Goal: Task Accomplishment & Management: Use online tool/utility

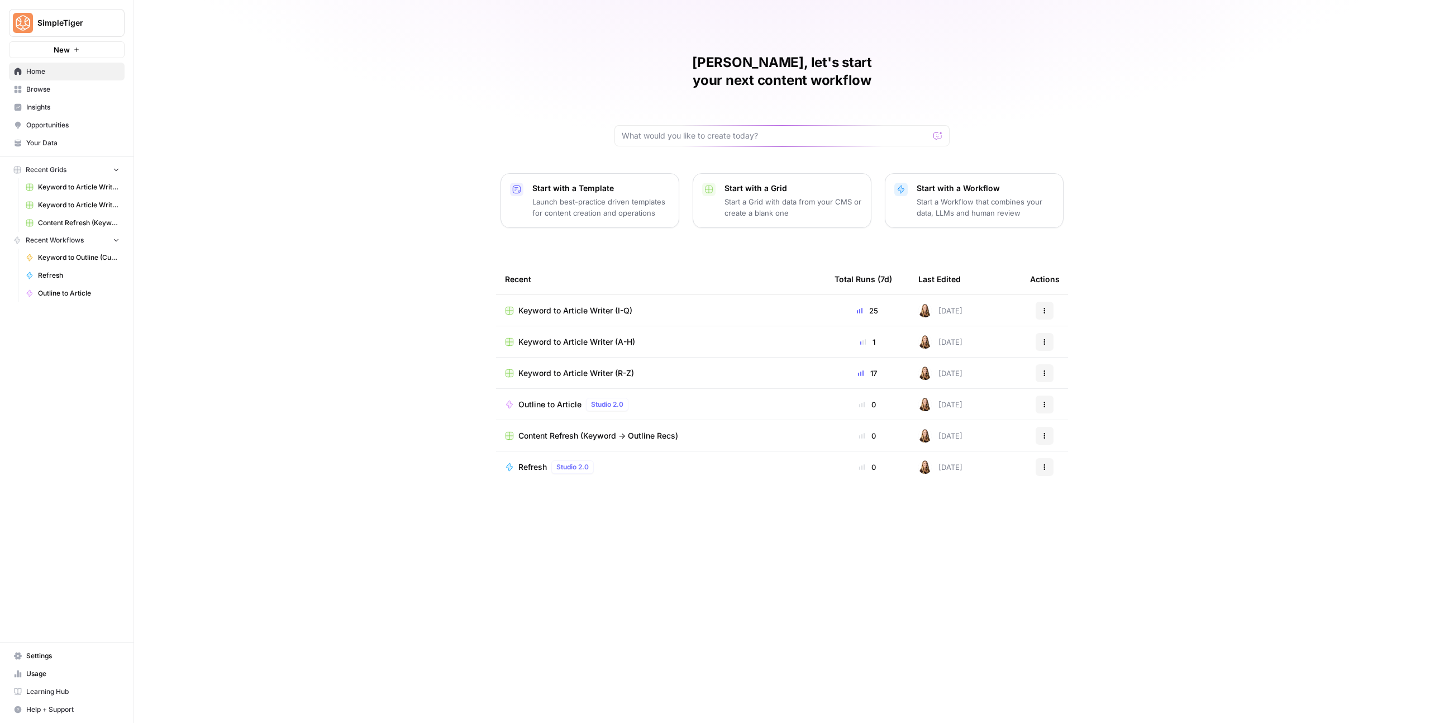
click at [566, 305] on span "Keyword to Article Writer (I-Q)" at bounding box center [576, 310] width 114 height 11
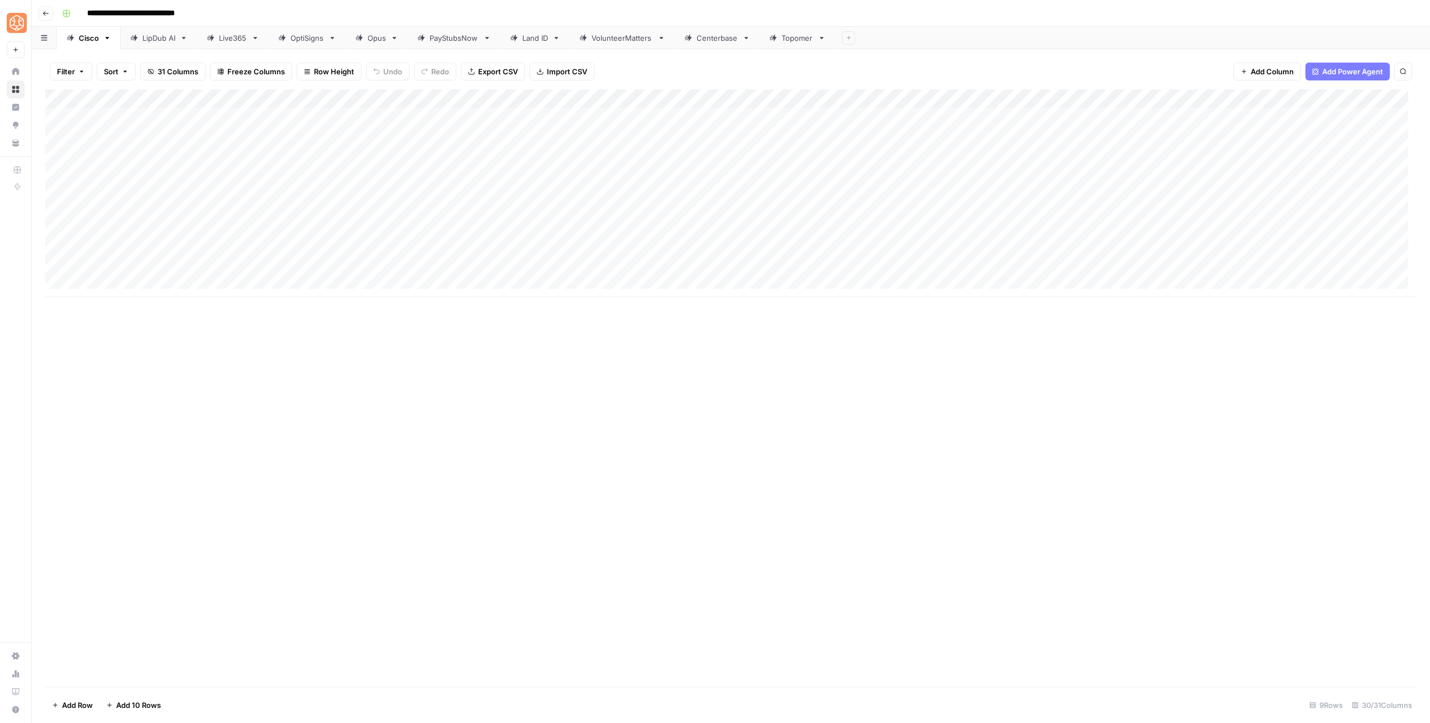
click at [48, 12] on icon "button" at bounding box center [45, 13] width 7 height 7
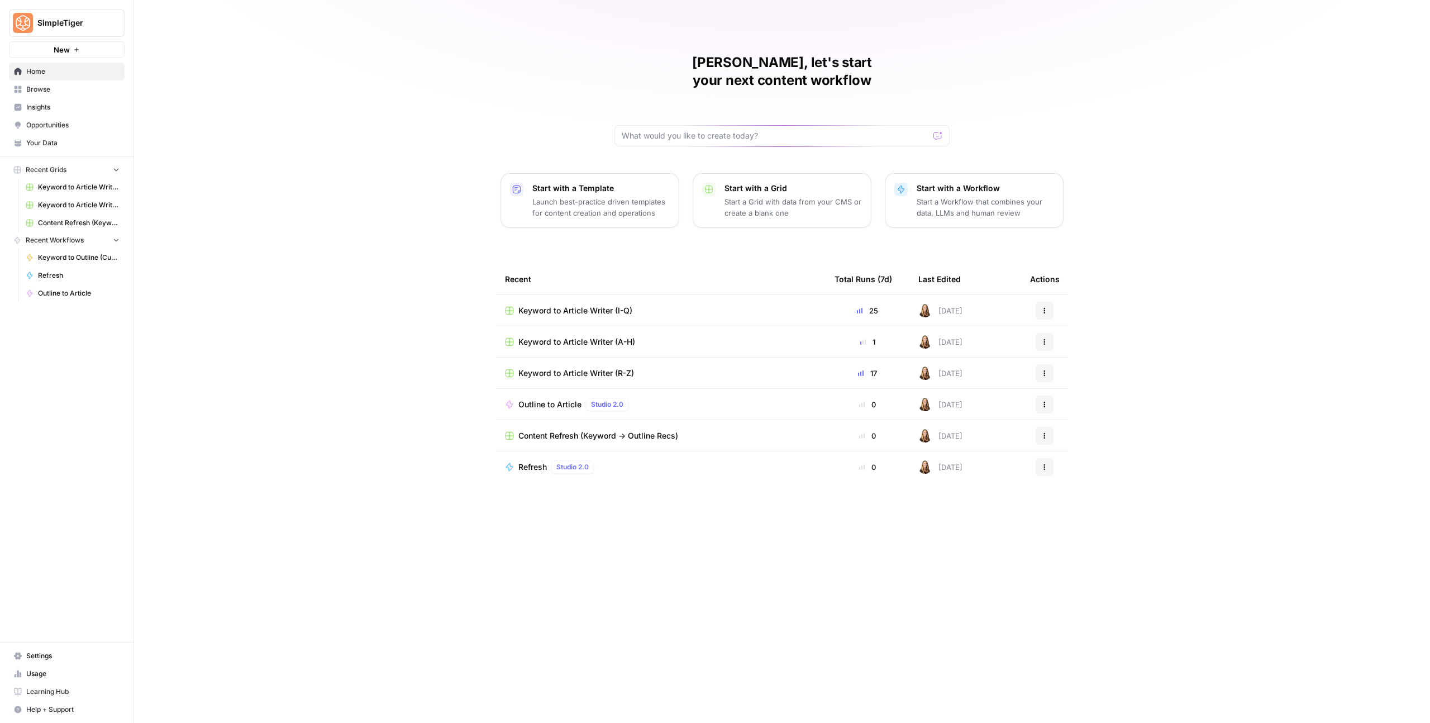
click at [588, 326] on td "Keyword to Article Writer (A-H)" at bounding box center [661, 341] width 330 height 31
click at [589, 326] on td "Keyword to Article Writer (A-H)" at bounding box center [661, 341] width 330 height 31
click at [590, 336] on span "Keyword to Article Writer (A-H)" at bounding box center [577, 341] width 117 height 11
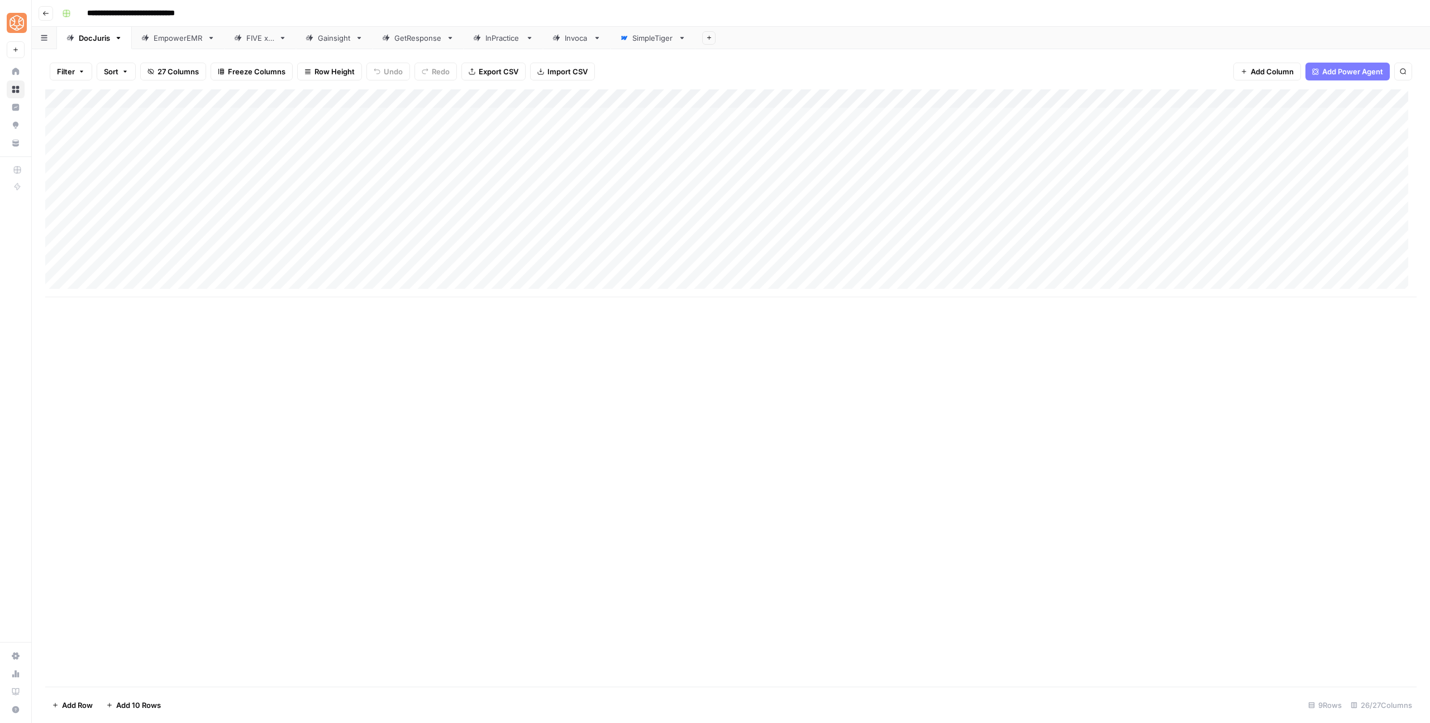
click at [573, 44] on link "Invoca" at bounding box center [577, 38] width 68 height 22
click at [823, 450] on div "Add Column" at bounding box center [731, 288] width 1372 height 398
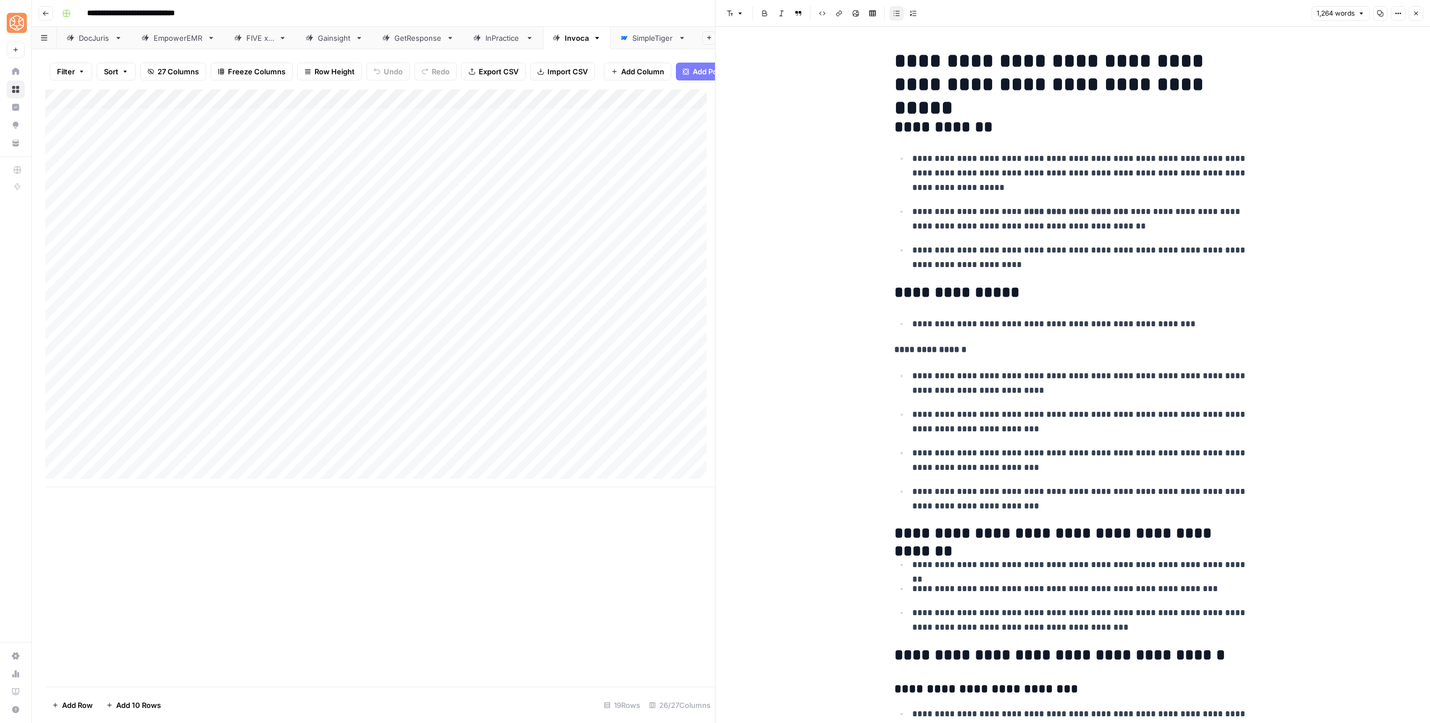
click at [1414, 12] on icon "button" at bounding box center [1416, 13] width 7 height 7
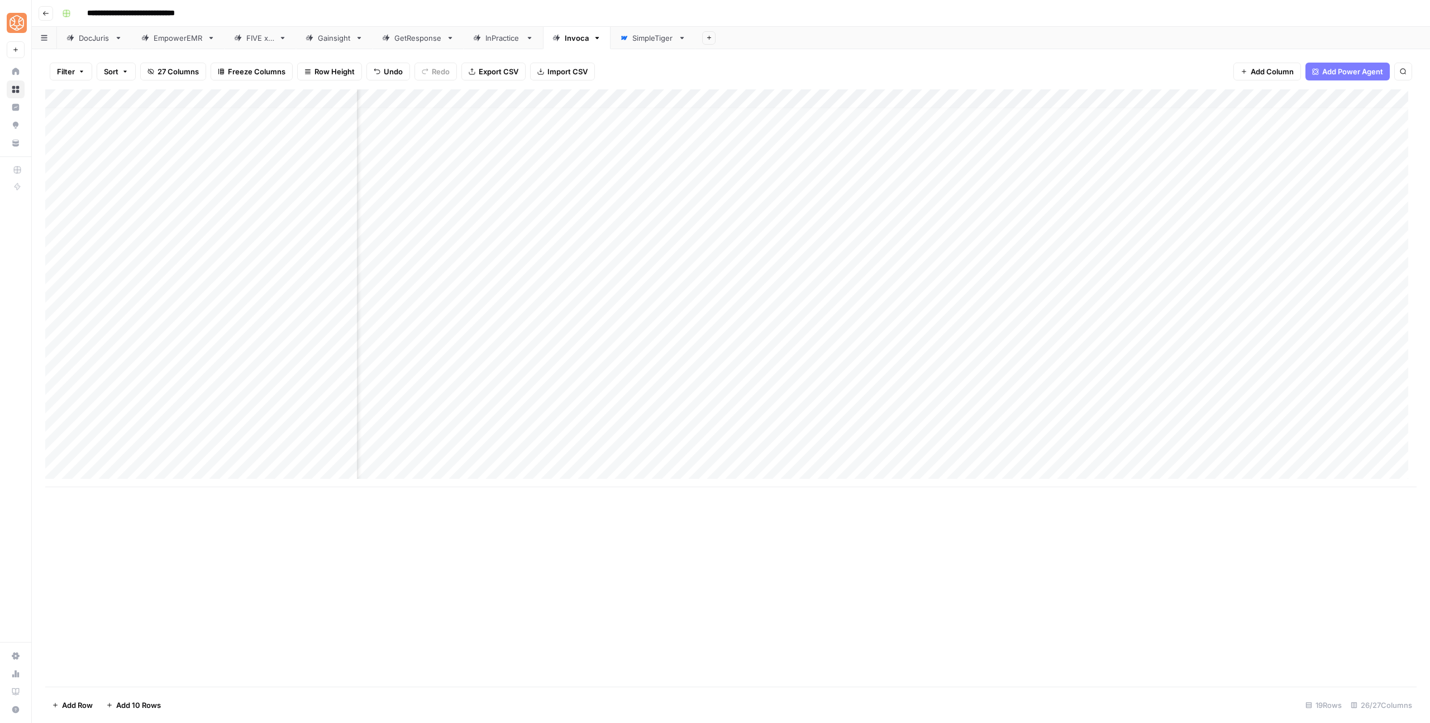
scroll to position [8, 284]
click at [1091, 450] on div "Add Column" at bounding box center [731, 288] width 1372 height 398
click at [1100, 516] on button "blog" at bounding box center [1099, 513] width 24 height 13
click at [1180, 102] on div "Add Column" at bounding box center [731, 288] width 1372 height 398
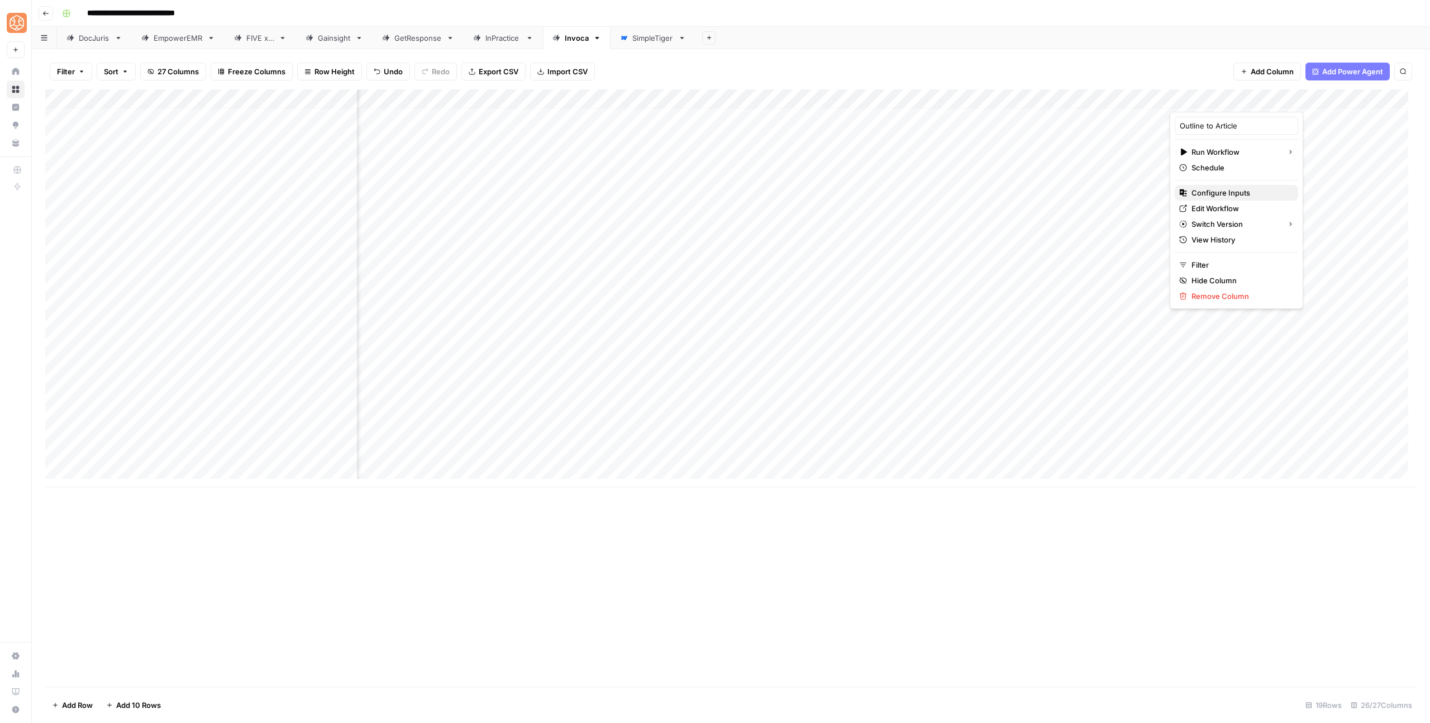
click at [1191, 192] on div "Configure Inputs" at bounding box center [1237, 192] width 115 height 11
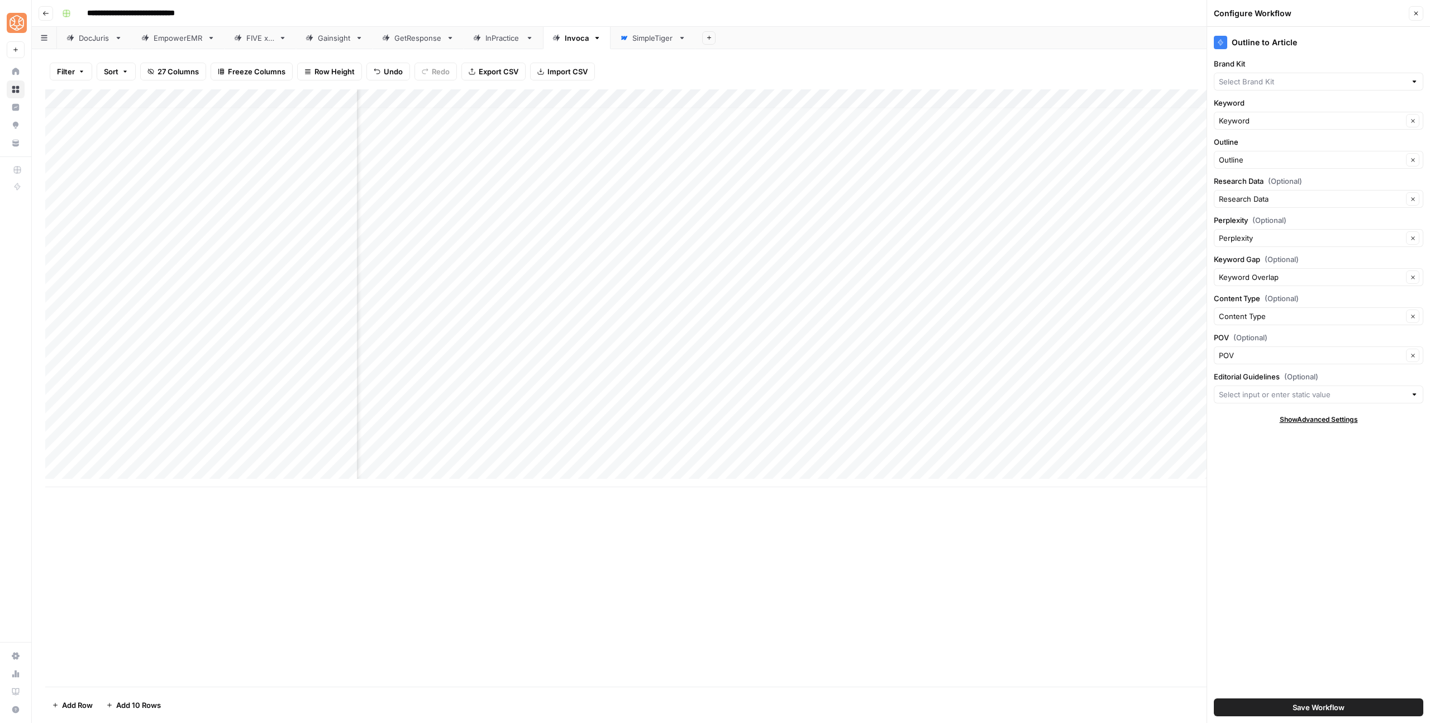
type input "Invoca"
click at [1289, 393] on input "Editorial Guidelines (Optional)" at bounding box center [1312, 394] width 187 height 11
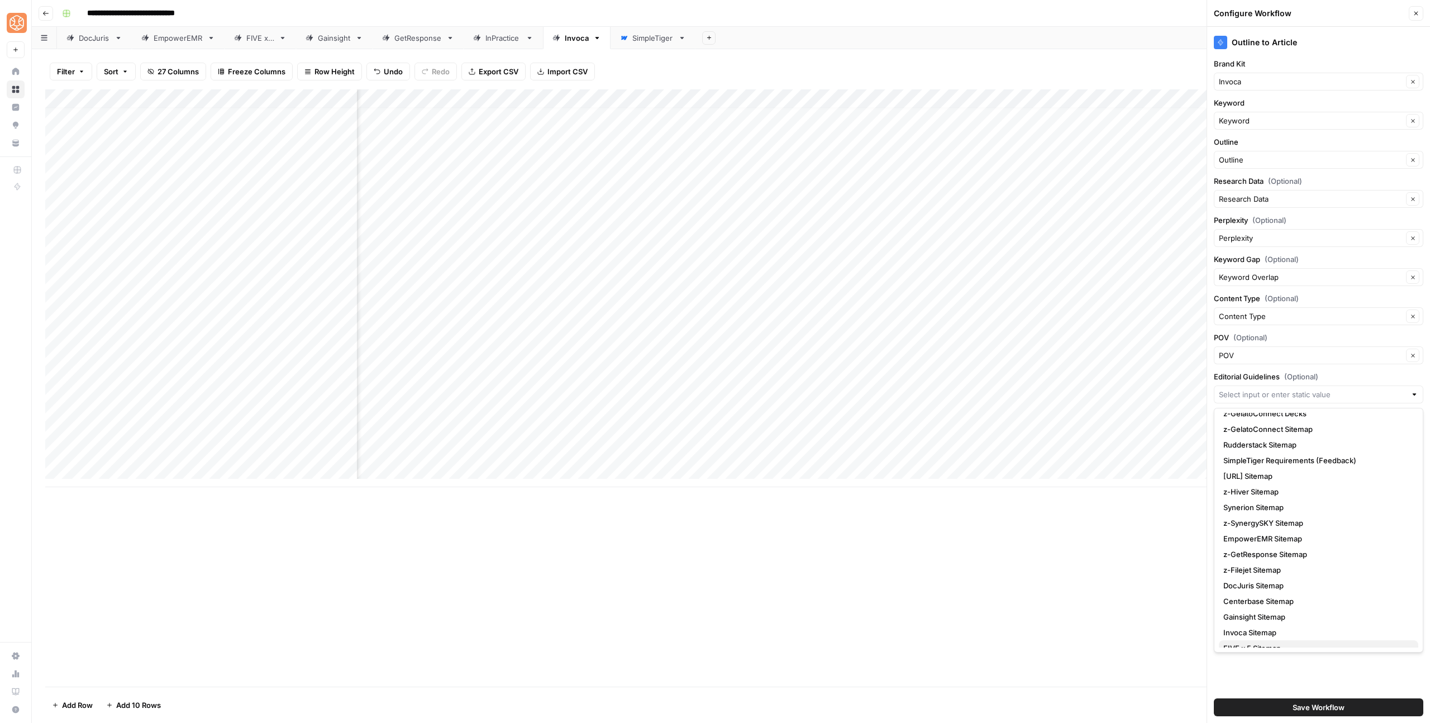
scroll to position [23, 0]
click at [1233, 634] on span "Invoca Sitemap" at bounding box center [1317, 631] width 186 height 11
type input "Invoca Sitemap"
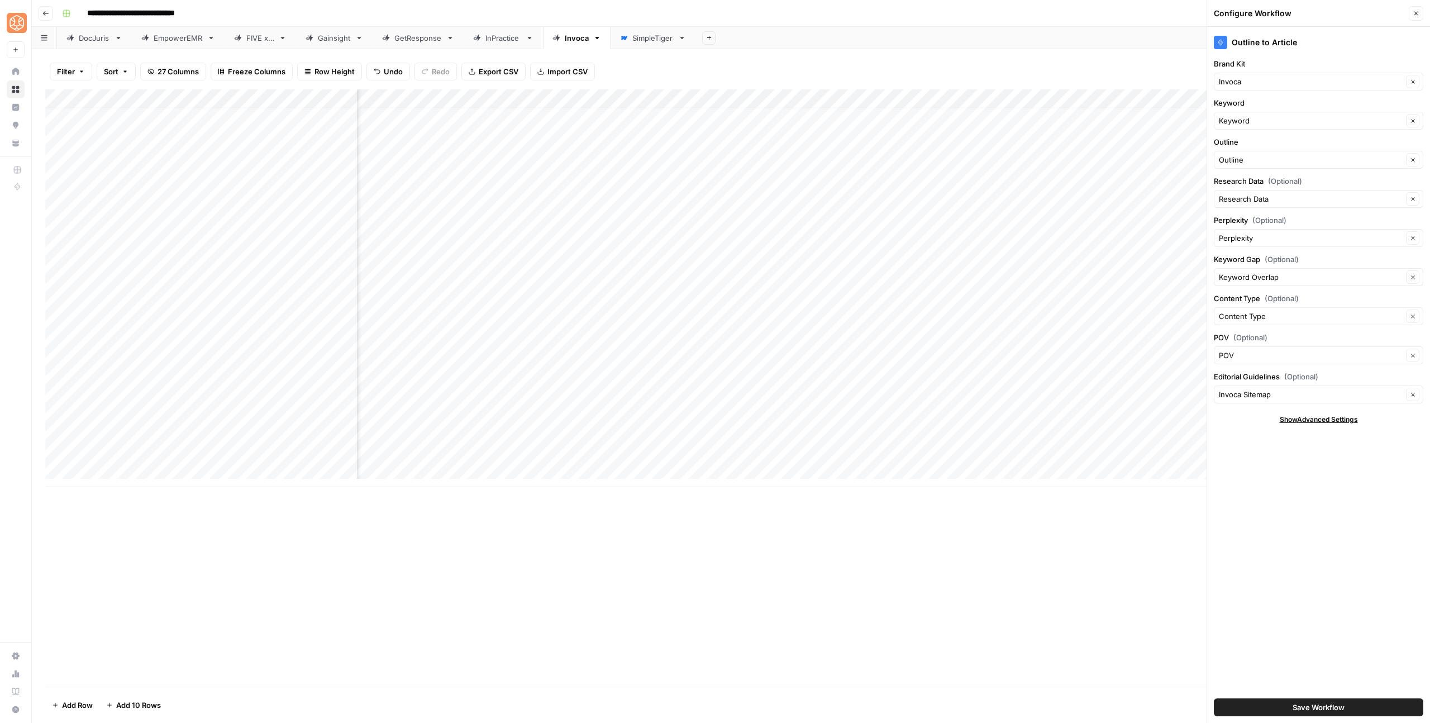
click at [1294, 709] on span "Save Workflow" at bounding box center [1319, 707] width 52 height 11
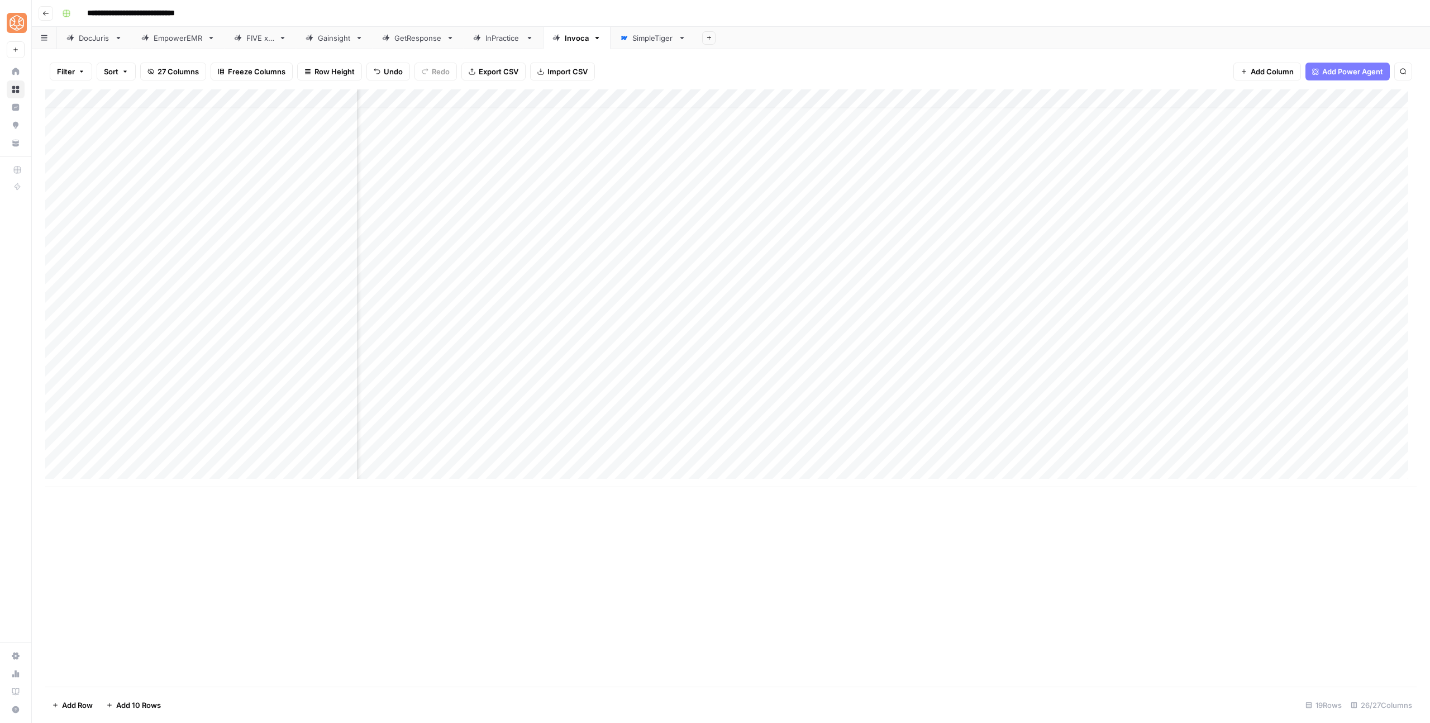
click at [1220, 451] on div "Add Column" at bounding box center [731, 288] width 1372 height 398
click at [47, 15] on icon "button" at bounding box center [45, 13] width 7 height 7
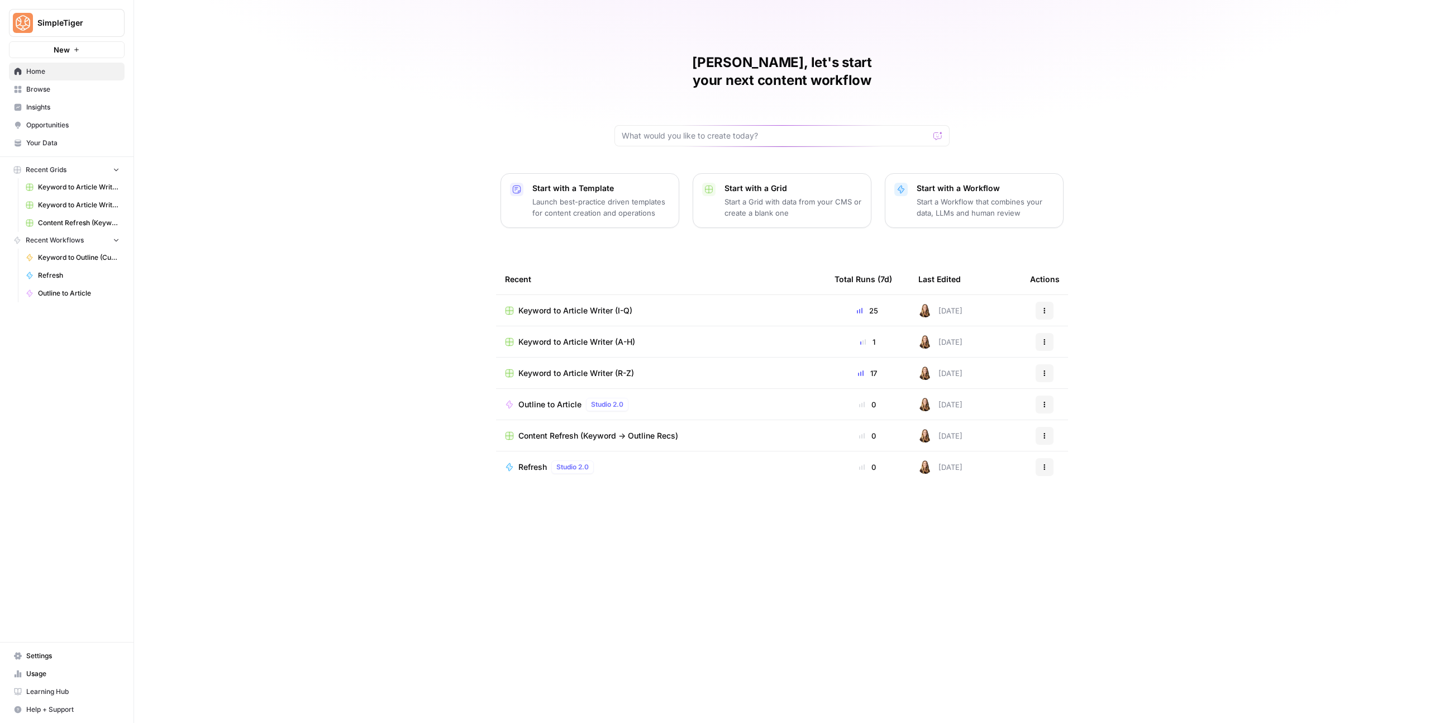
click at [607, 336] on span "Keyword to Article Writer (A-H)" at bounding box center [577, 341] width 117 height 11
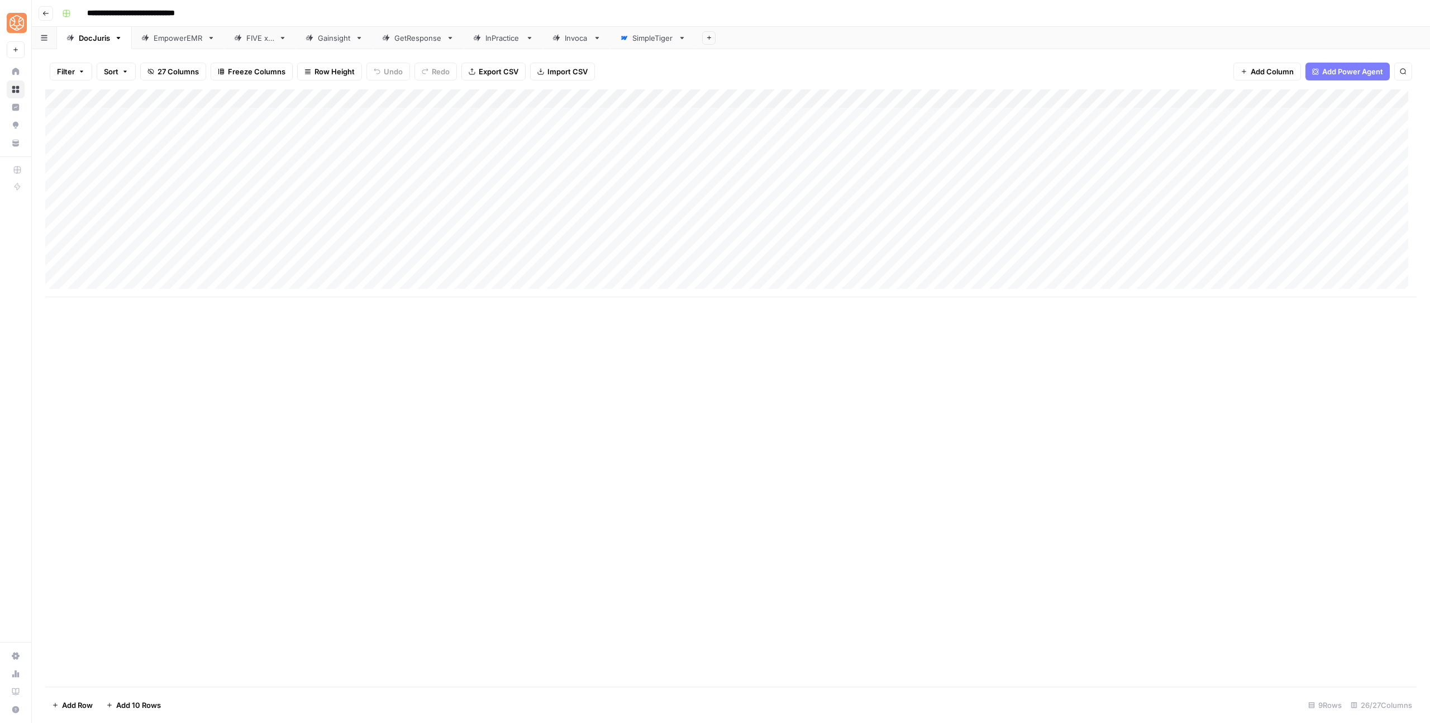
click at [322, 41] on div "Gainsight" at bounding box center [334, 37] width 33 height 11
click at [111, 512] on div "Add Column" at bounding box center [731, 307] width 1372 height 436
type textarea "**********"
click at [227, 612] on div "Add Column" at bounding box center [731, 387] width 1372 height 597
click at [111, 531] on div "Add Column" at bounding box center [731, 316] width 1372 height 455
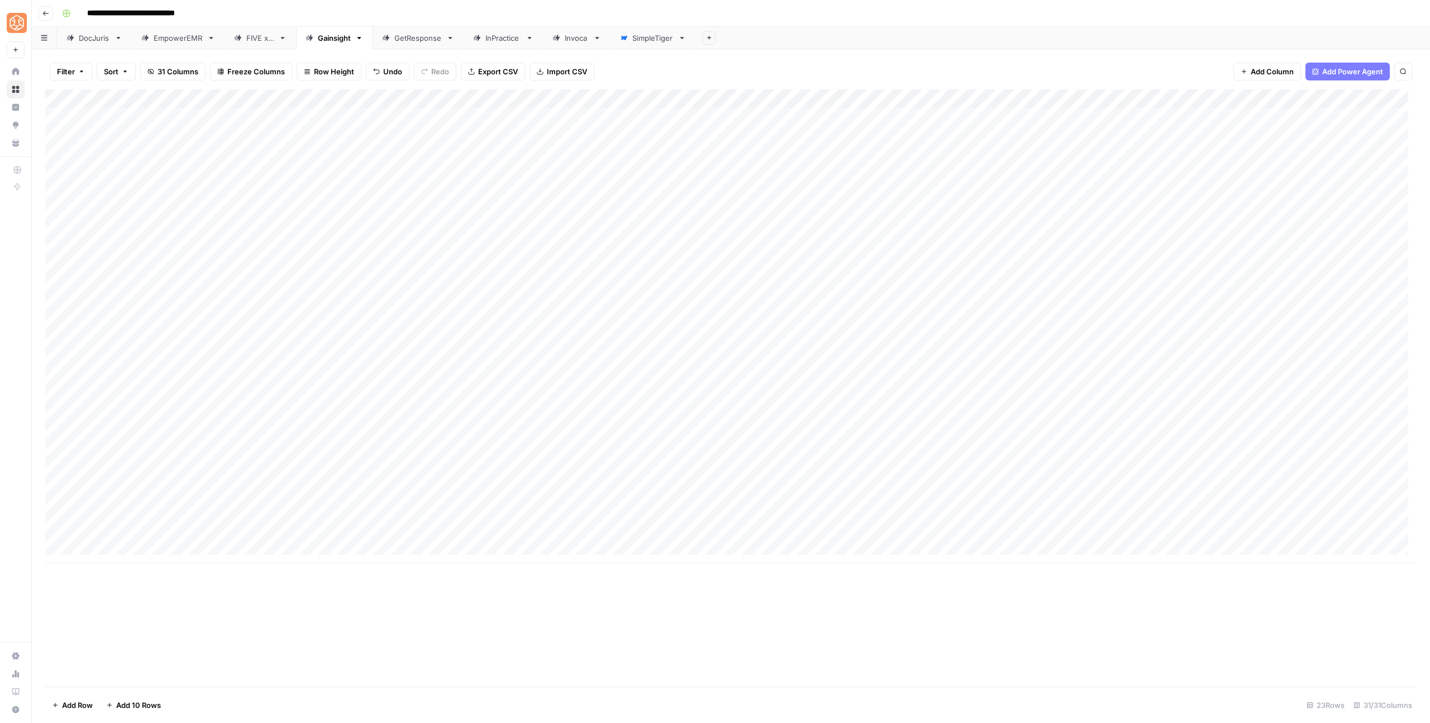
click at [133, 531] on div "Add Column" at bounding box center [731, 326] width 1372 height 474
click at [121, 538] on div "Add Column" at bounding box center [731, 326] width 1372 height 474
type textarea "**********"
click at [199, 602] on div "Add Column" at bounding box center [731, 387] width 1372 height 597
click at [107, 546] on div "Add Column" at bounding box center [731, 326] width 1372 height 474
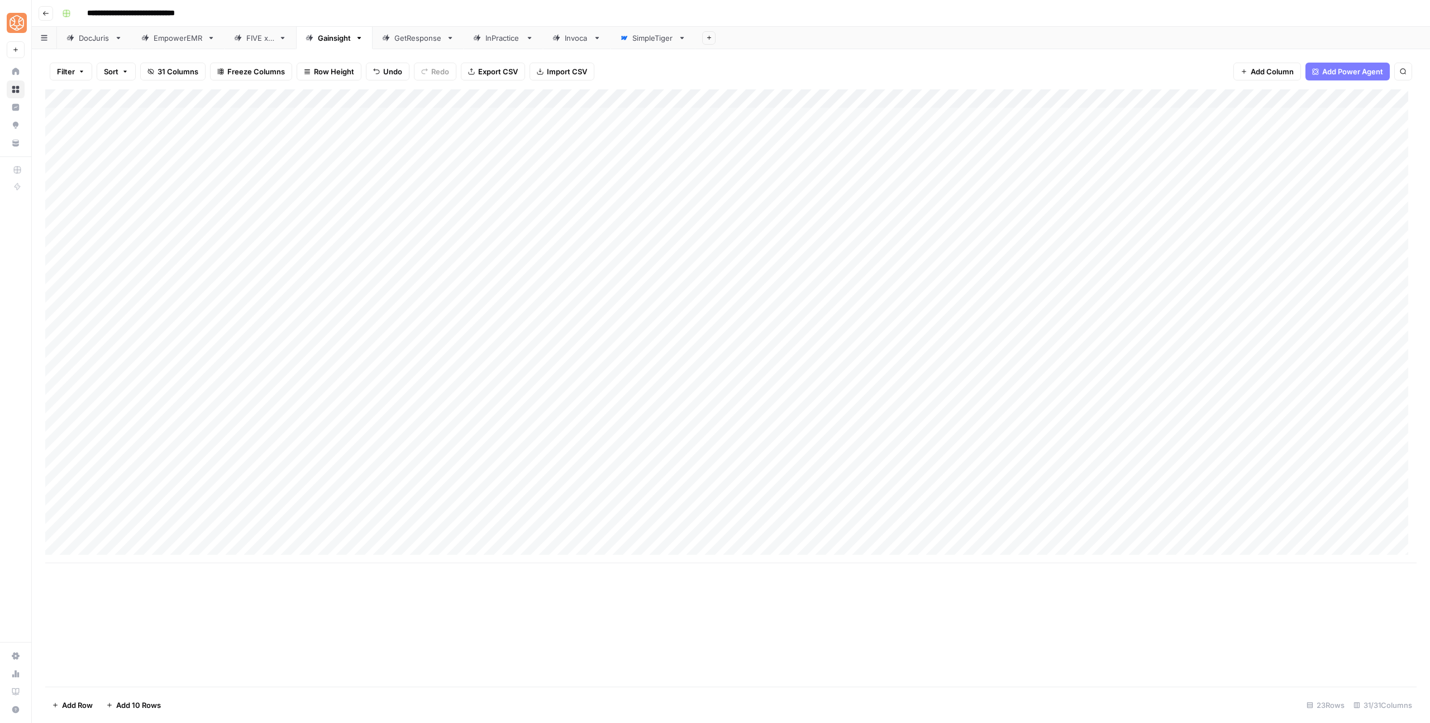
click at [112, 549] on div "Add Column" at bounding box center [731, 326] width 1372 height 474
type textarea "**********"
click at [210, 639] on div "Add Column" at bounding box center [731, 387] width 1372 height 597
click at [121, 563] on div "Add Column" at bounding box center [731, 335] width 1372 height 493
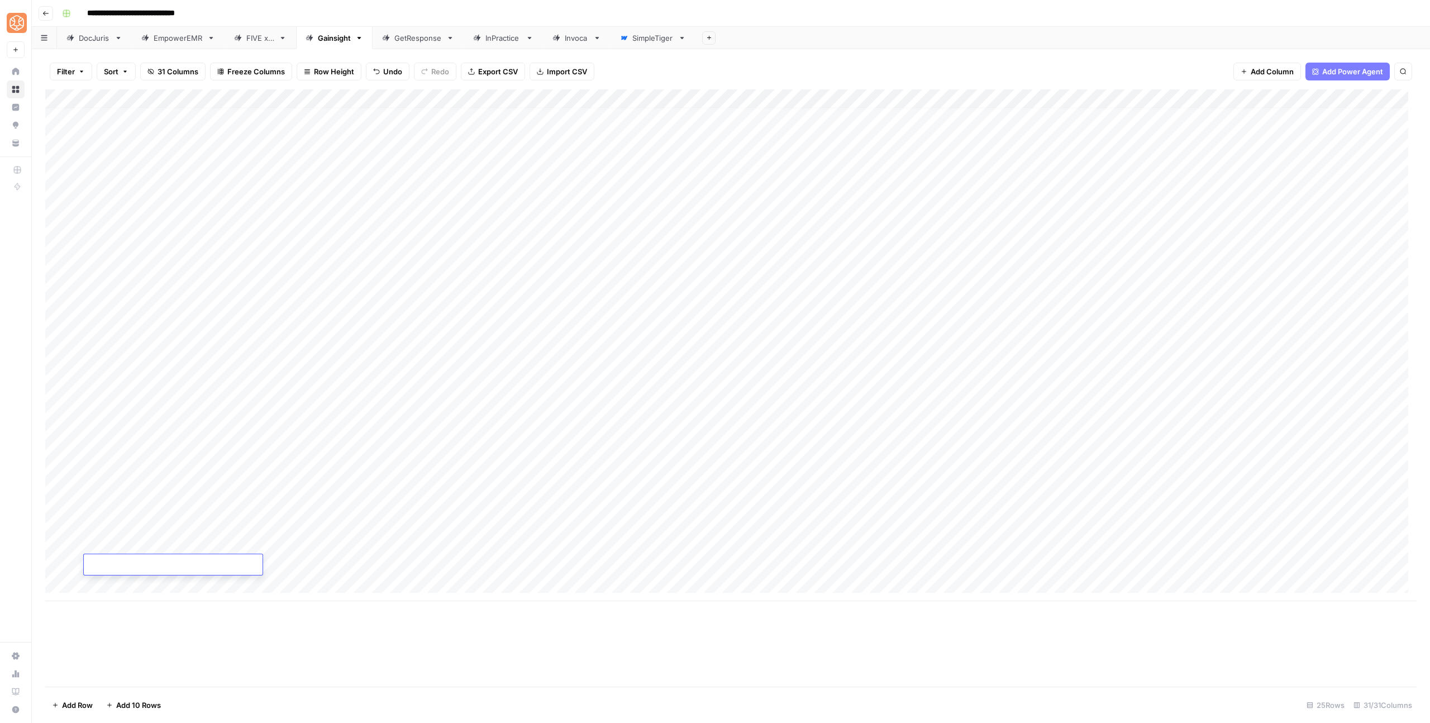
type textarea "**********"
drag, startPoint x: 166, startPoint y: 631, endPoint x: 292, endPoint y: 591, distance: 132.0
click at [167, 631] on div "Add Column" at bounding box center [731, 387] width 1372 height 597
click at [465, 99] on div "Add Column" at bounding box center [731, 345] width 1372 height 512
click at [493, 192] on span "Configure Inputs" at bounding box center [528, 192] width 98 height 11
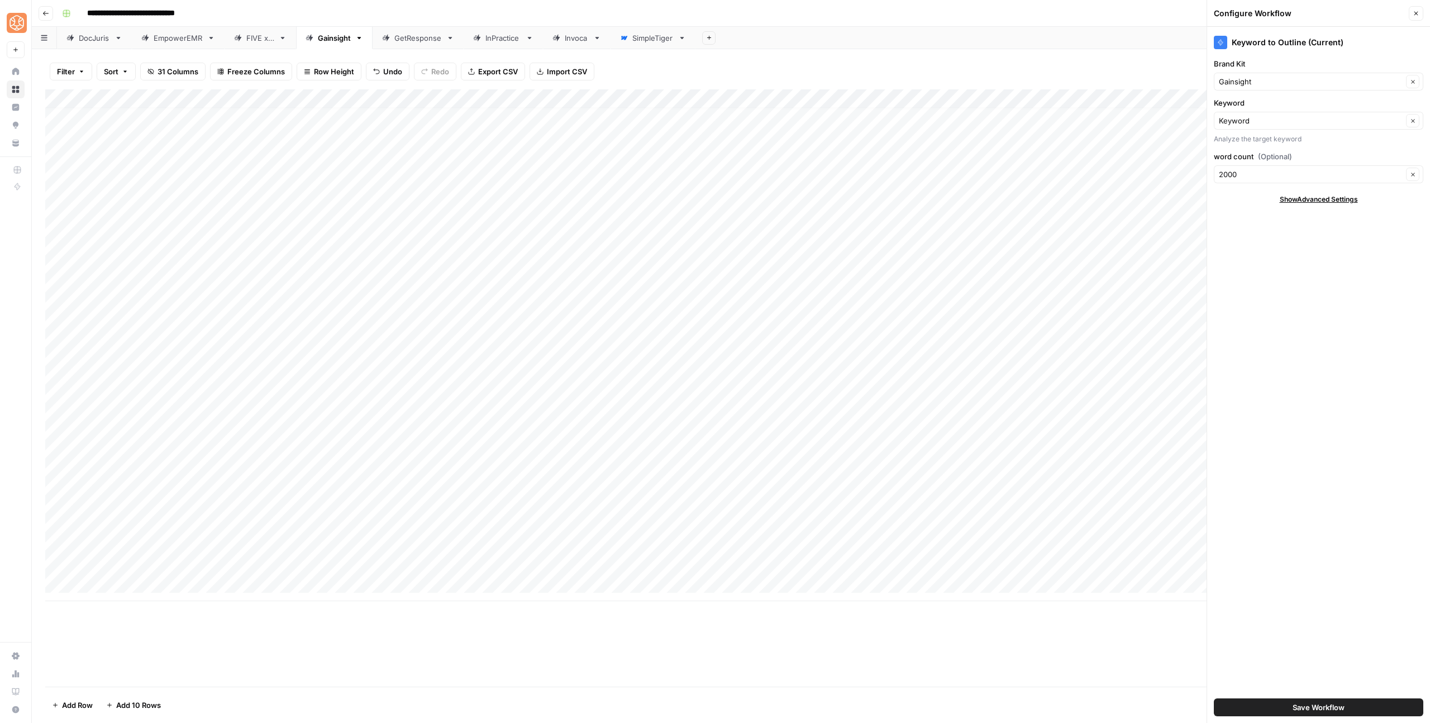
click at [1337, 709] on span "Save Workflow" at bounding box center [1319, 707] width 52 height 11
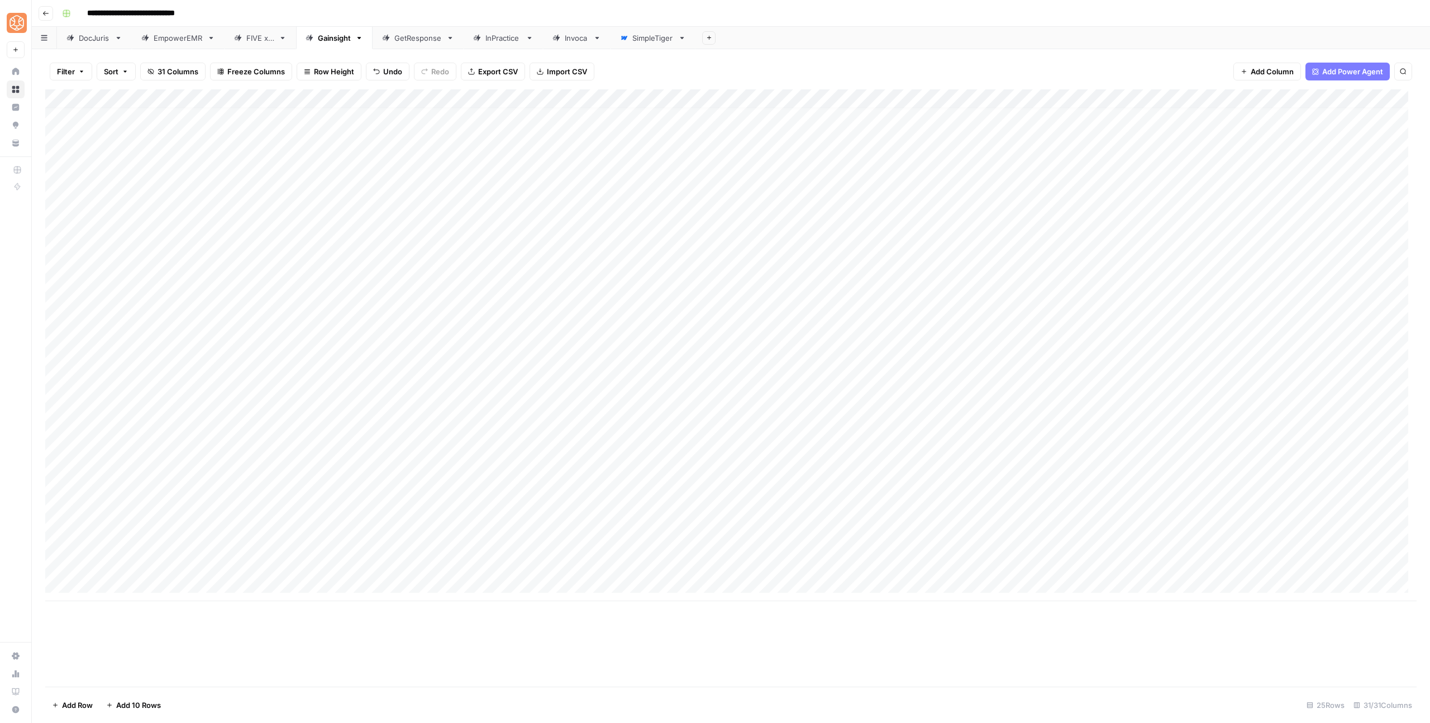
click at [312, 508] on div "Add Column" at bounding box center [731, 345] width 1372 height 512
drag, startPoint x: 310, startPoint y: 495, endPoint x: 321, endPoint y: 495, distance: 11.7
click at [310, 495] on div "Add Column" at bounding box center [731, 345] width 1372 height 512
drag, startPoint x: 355, startPoint y: 497, endPoint x: 335, endPoint y: 567, distance: 72.5
click at [335, 567] on div "Add Column" at bounding box center [731, 345] width 1372 height 512
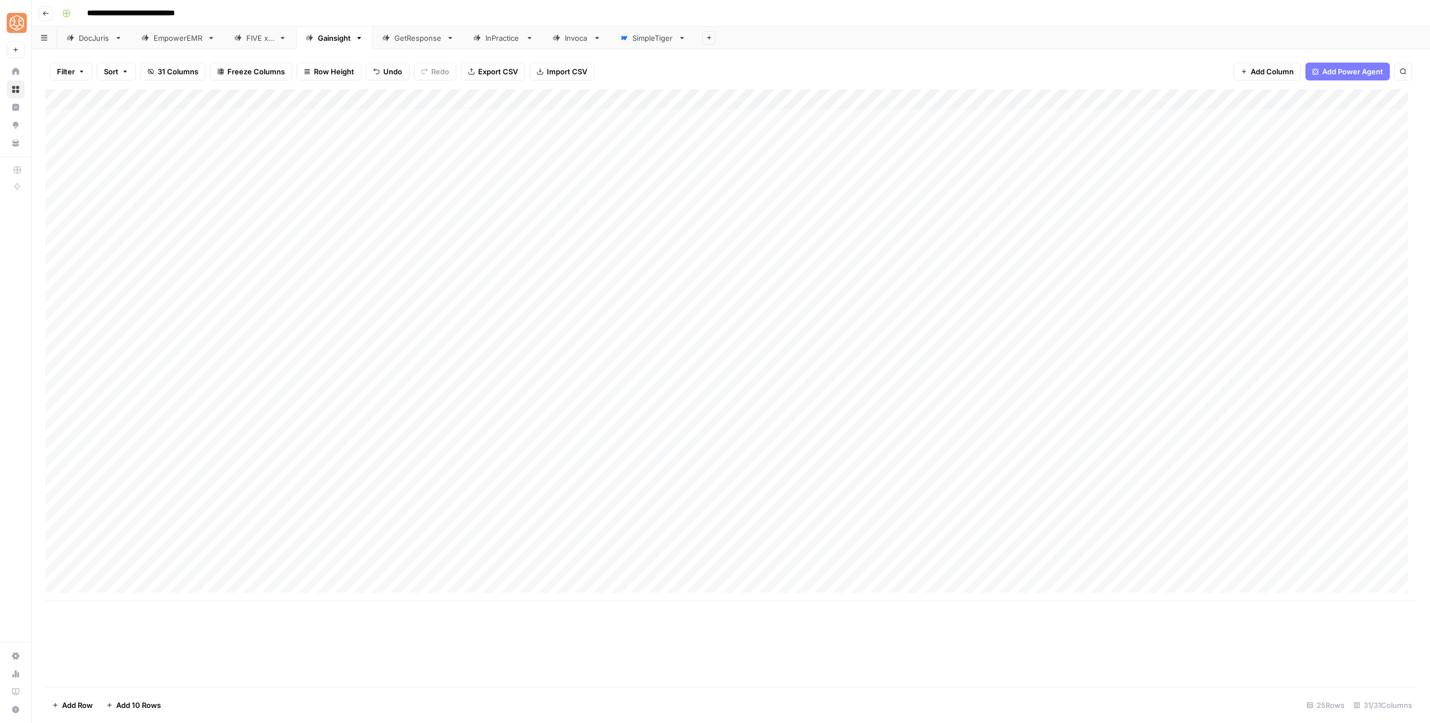
click at [469, 97] on div "Add Column" at bounding box center [731, 345] width 1372 height 512
click at [536, 196] on span "Configure Inputs" at bounding box center [528, 192] width 98 height 11
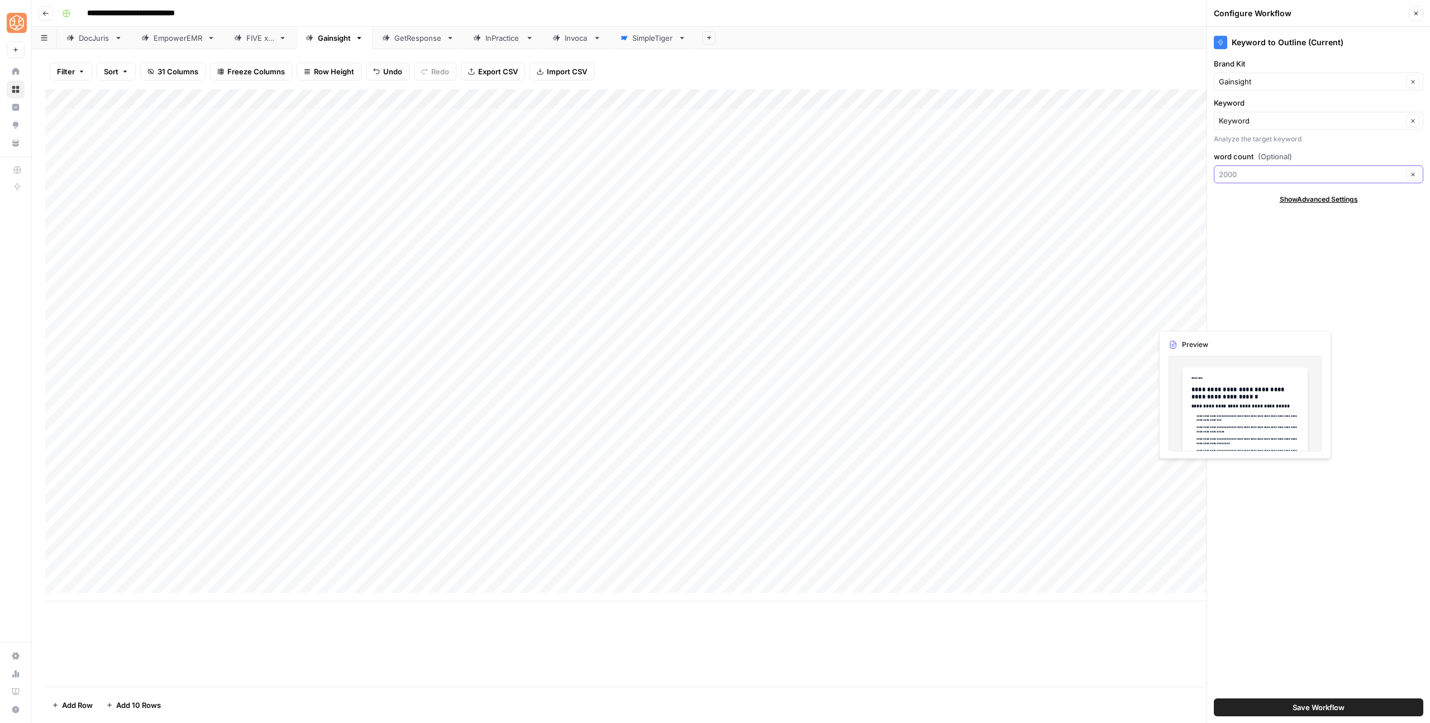
click at [1256, 173] on input "word count (Optional)" at bounding box center [1311, 174] width 184 height 11
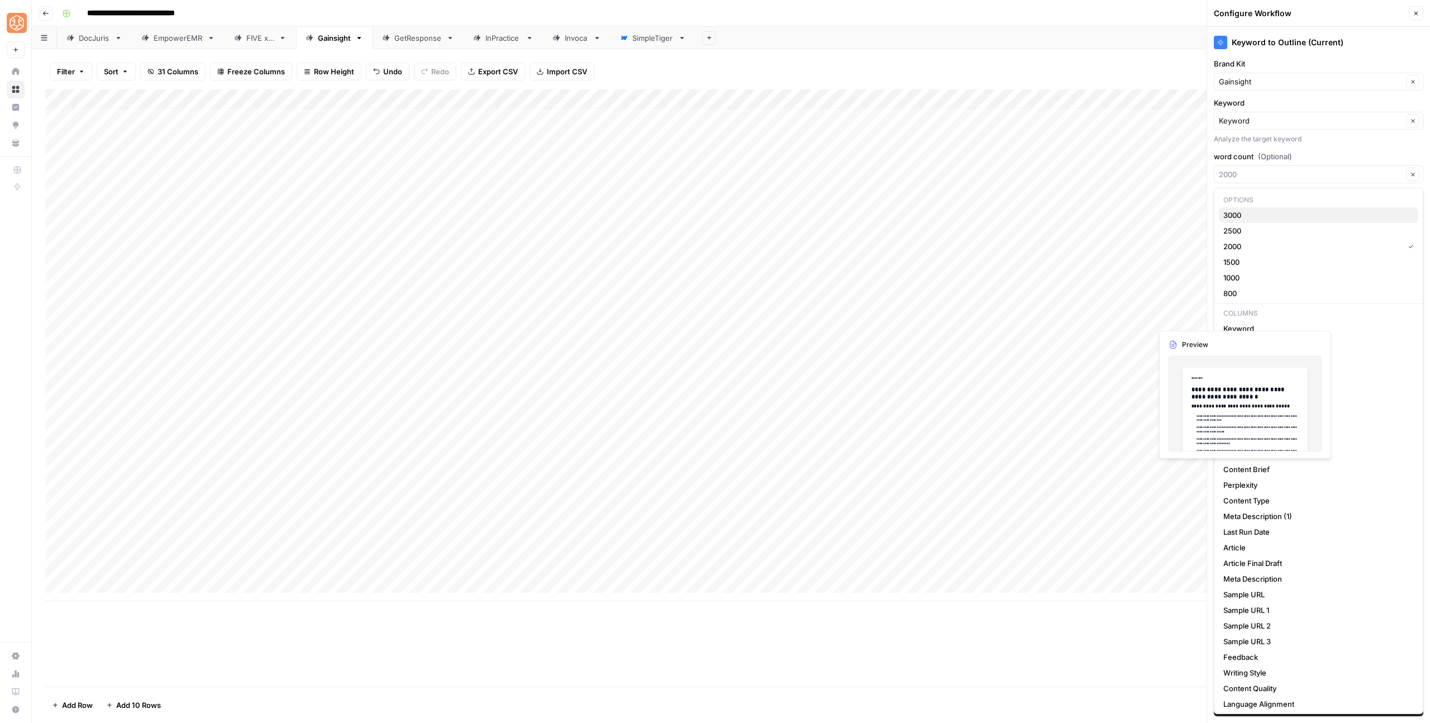
click at [1235, 216] on span "3000" at bounding box center [1317, 215] width 186 height 11
type input "3000"
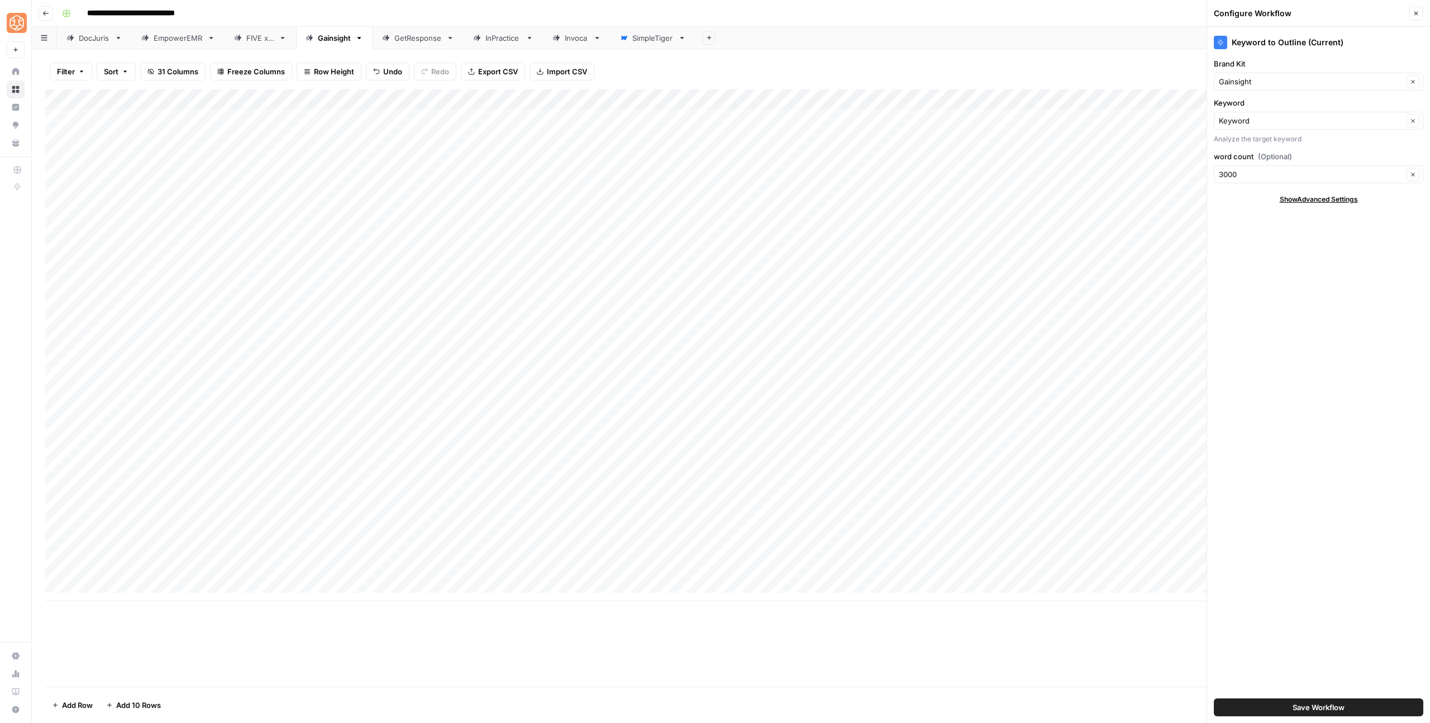
click at [1299, 702] on span "Save Workflow" at bounding box center [1319, 707] width 52 height 11
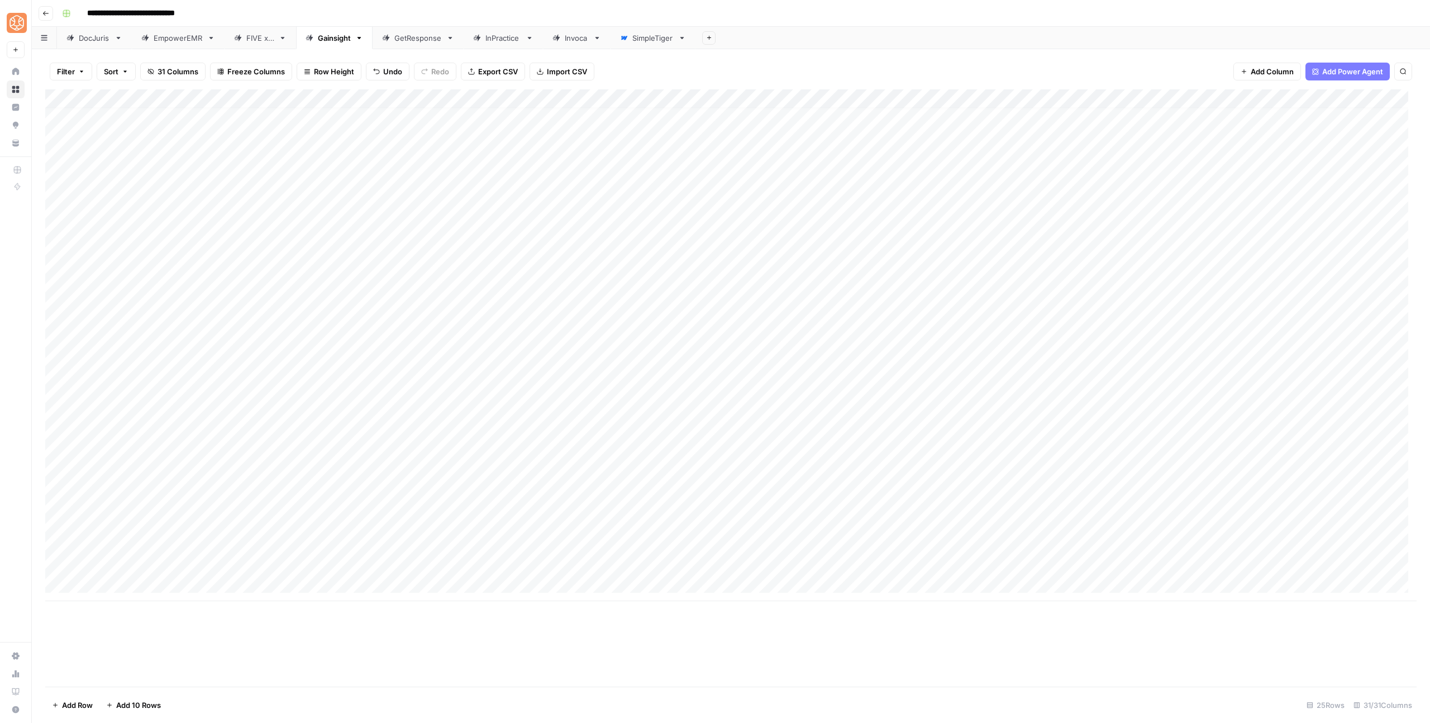
click at [502, 507] on div "Add Column" at bounding box center [731, 345] width 1372 height 512
click at [503, 533] on div "Add Column" at bounding box center [731, 345] width 1372 height 512
click at [502, 507] on div "Add Column" at bounding box center [731, 345] width 1372 height 512
click at [470, 94] on div "Add Column" at bounding box center [731, 345] width 1372 height 512
click at [497, 192] on span "Configure Inputs" at bounding box center [528, 192] width 98 height 11
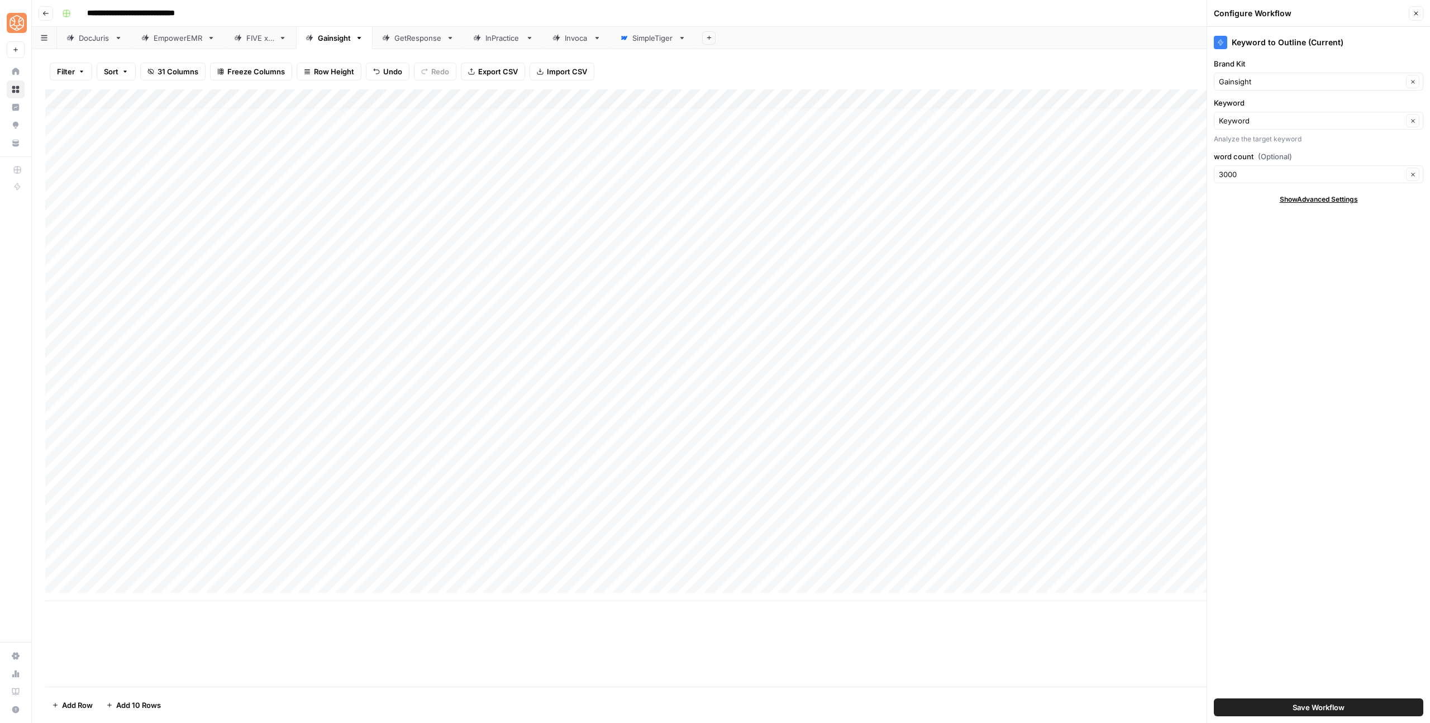
click at [1322, 707] on span "Save Workflow" at bounding box center [1319, 707] width 52 height 11
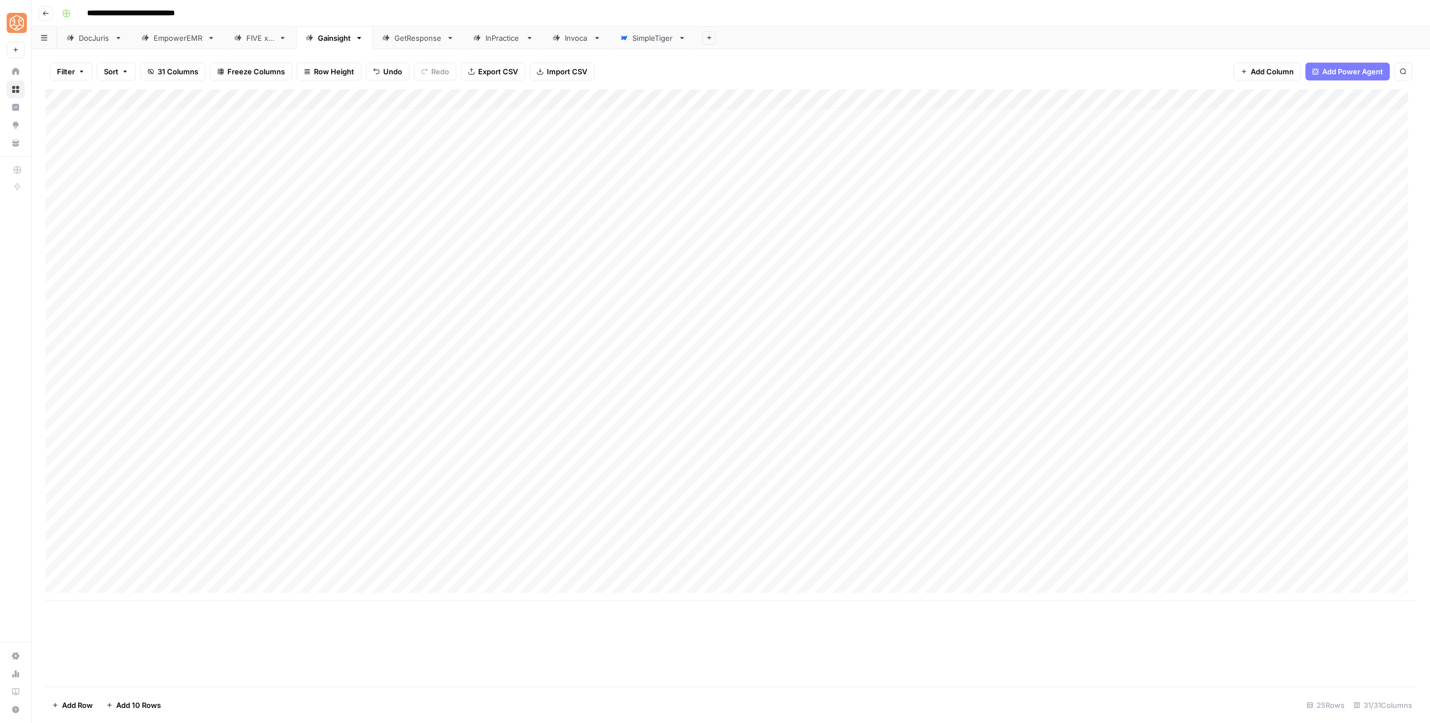
click at [504, 562] on div "Add Column" at bounding box center [731, 345] width 1372 height 512
click at [502, 546] on div "Add Column" at bounding box center [731, 345] width 1372 height 512
click at [570, 39] on div "Invoca" at bounding box center [577, 37] width 24 height 11
